Goal: Find contact information: Find contact information

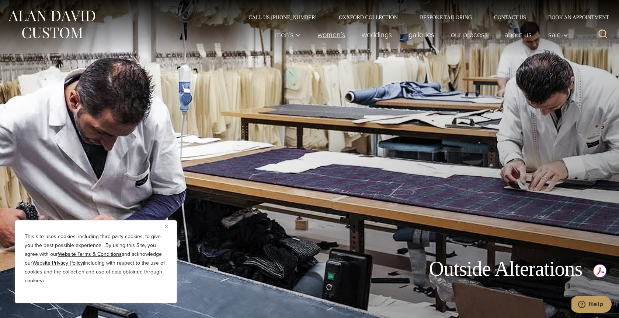
click at [320, 35] on link "Women’s" at bounding box center [331, 34] width 44 height 15
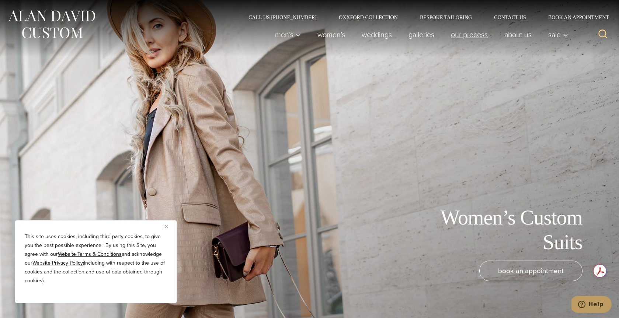
click at [474, 35] on link "Our Process" at bounding box center [469, 34] width 53 height 15
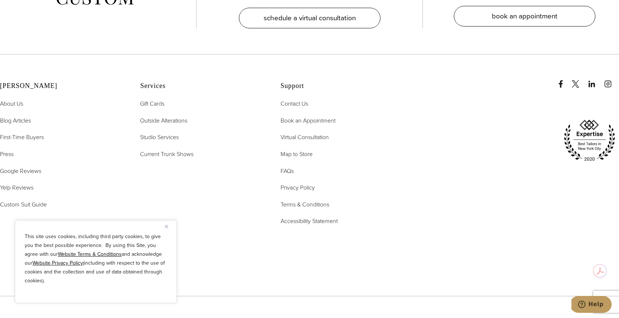
scroll to position [2670, 0]
click at [187, 115] on span "Outside Alterations" at bounding box center [163, 119] width 47 height 8
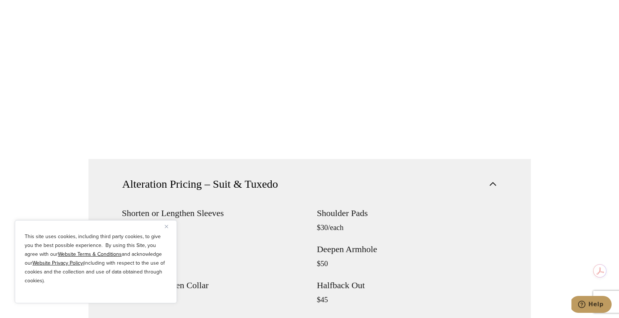
scroll to position [548, 0]
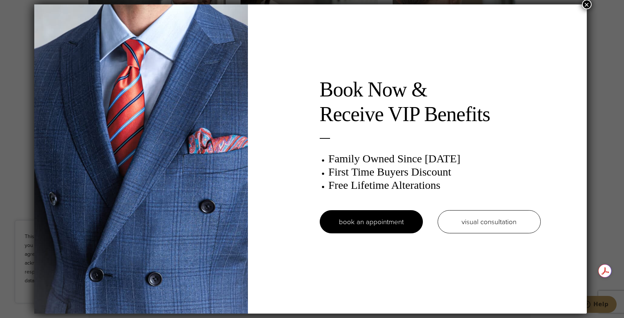
click at [587, 3] on button "×" at bounding box center [587, 5] width 10 height 10
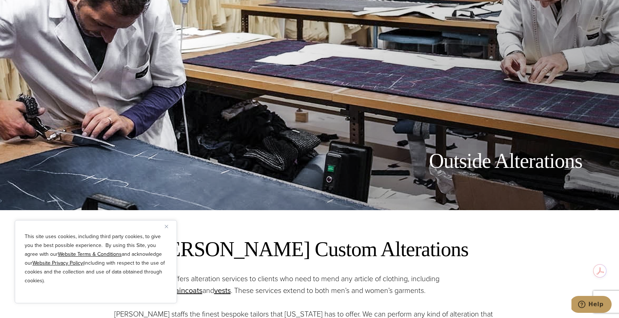
scroll to position [0, 0]
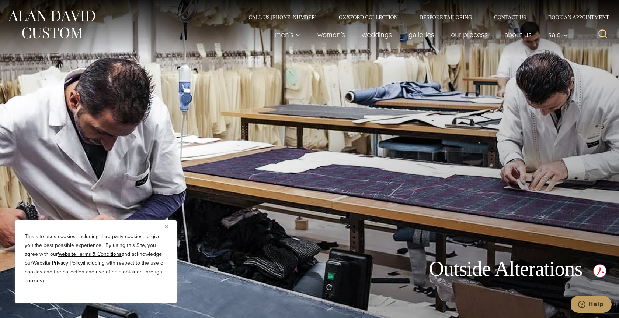
click at [507, 15] on link "Contact Us" at bounding box center [510, 17] width 54 height 5
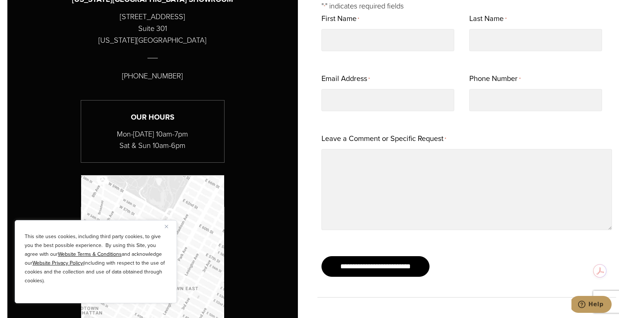
scroll to position [450, 0]
